Goal: Task Accomplishment & Management: Complete application form

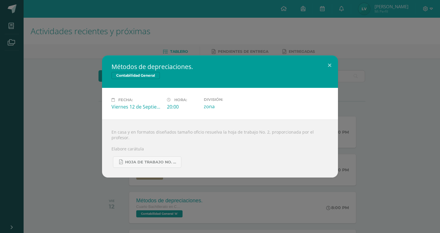
scroll to position [118, 0]
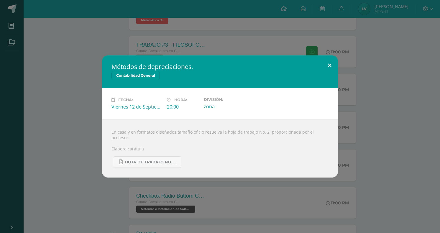
click at [327, 65] on button at bounding box center [329, 65] width 17 height 20
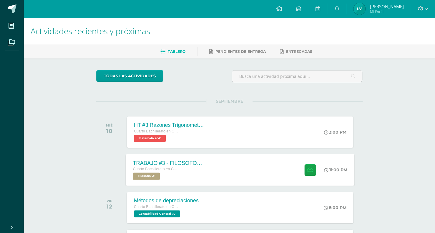
click at [226, 166] on div "TRABAJO #3 - FILOSOFOS [DEMOGRAPHIC_DATA] Cuarto Bachillerato en CCLL con Orien…" at bounding box center [240, 170] width 229 height 32
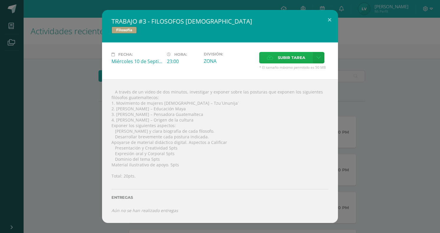
click at [280, 58] on span "Subir tarea" at bounding box center [291, 57] width 27 height 11
click at [0, 0] on input "Subir tarea" at bounding box center [0, 0] width 0 height 0
